Goal: Check status: Check status

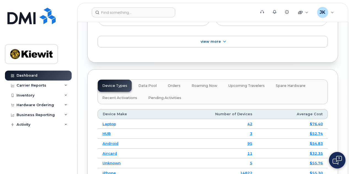
scroll to position [902, 0]
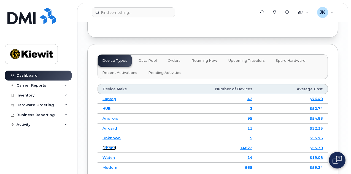
click at [110, 145] on link "iPhone" at bounding box center [108, 147] width 13 height 4
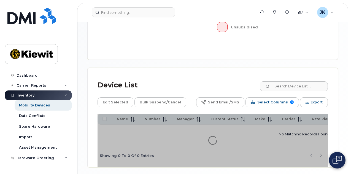
scroll to position [257, 0]
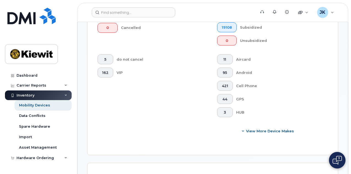
scroll to position [271, 0]
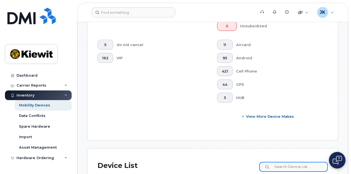
click at [303, 161] on input at bounding box center [293, 166] width 69 height 10
type input "[PERSON_NAME]"
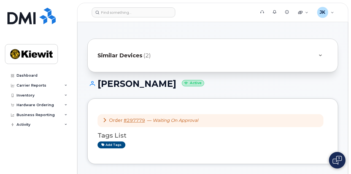
click at [321, 55] on icon at bounding box center [319, 56] width 3 height 4
